Goal: Task Accomplishment & Management: Use online tool/utility

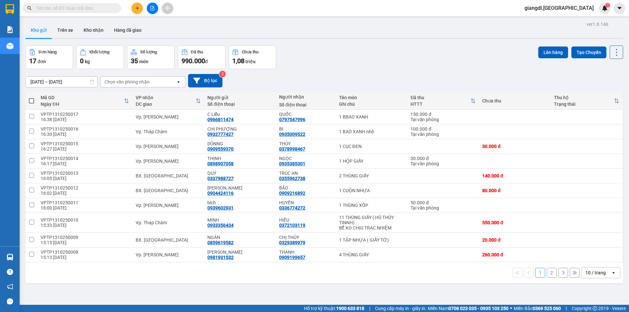
click at [50, 9] on input "text" at bounding box center [74, 8] width 77 height 7
type input "v"
click at [551, 273] on button "2" at bounding box center [552, 273] width 10 height 10
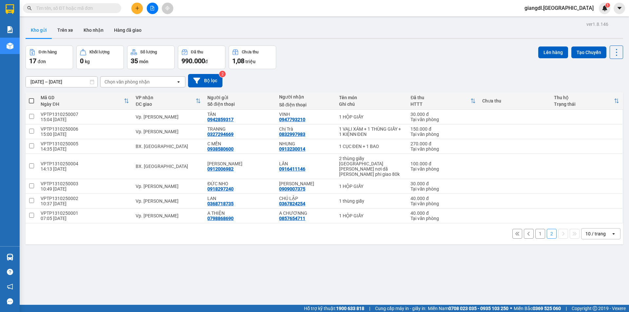
click at [330, 79] on div "[DATE] – [DATE] Press the down arrow key to interact with the calendar and sele…" at bounding box center [325, 80] width 598 height 13
click at [536, 229] on button "1" at bounding box center [541, 234] width 10 height 10
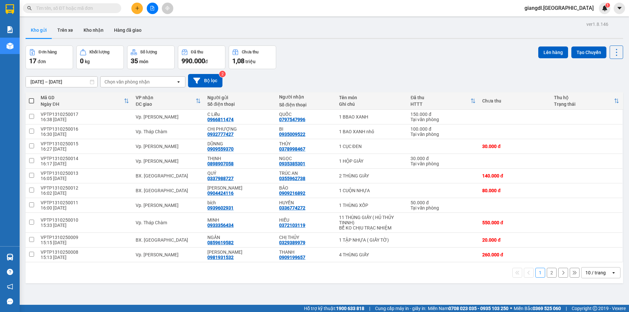
click at [559, 274] on button at bounding box center [564, 273] width 10 height 10
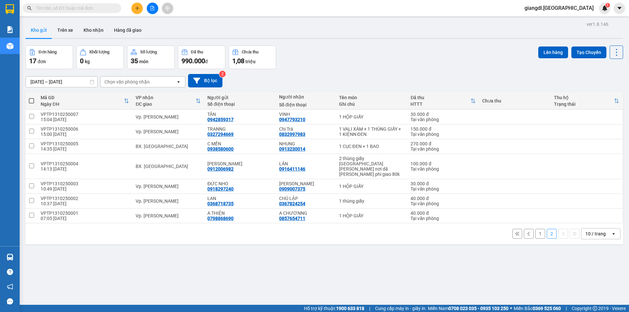
click at [536, 232] on button "1" at bounding box center [541, 234] width 10 height 10
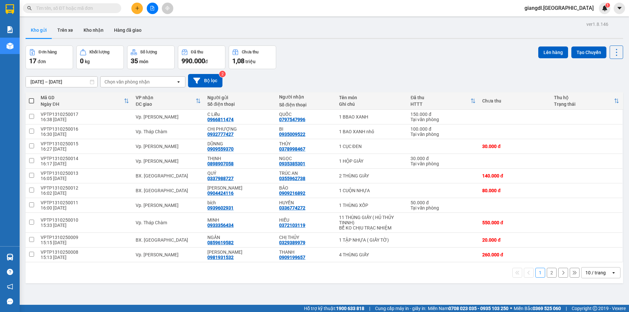
click at [549, 271] on button "2" at bounding box center [552, 273] width 10 height 10
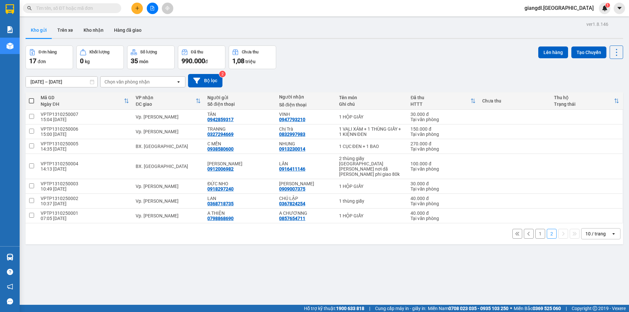
click at [536, 229] on button "1" at bounding box center [541, 234] width 10 height 10
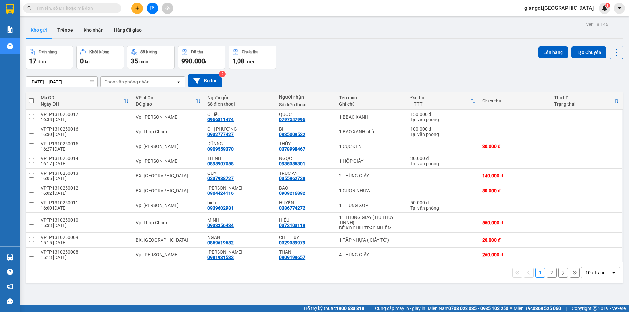
click at [551, 275] on button "2" at bounding box center [552, 273] width 10 height 10
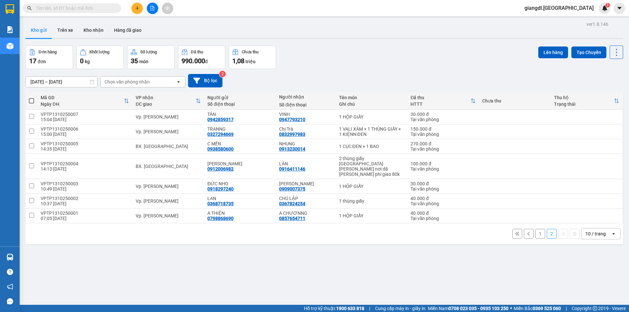
click at [540, 232] on button "1" at bounding box center [541, 234] width 10 height 10
